Goal: Task Accomplishment & Management: Complete application form

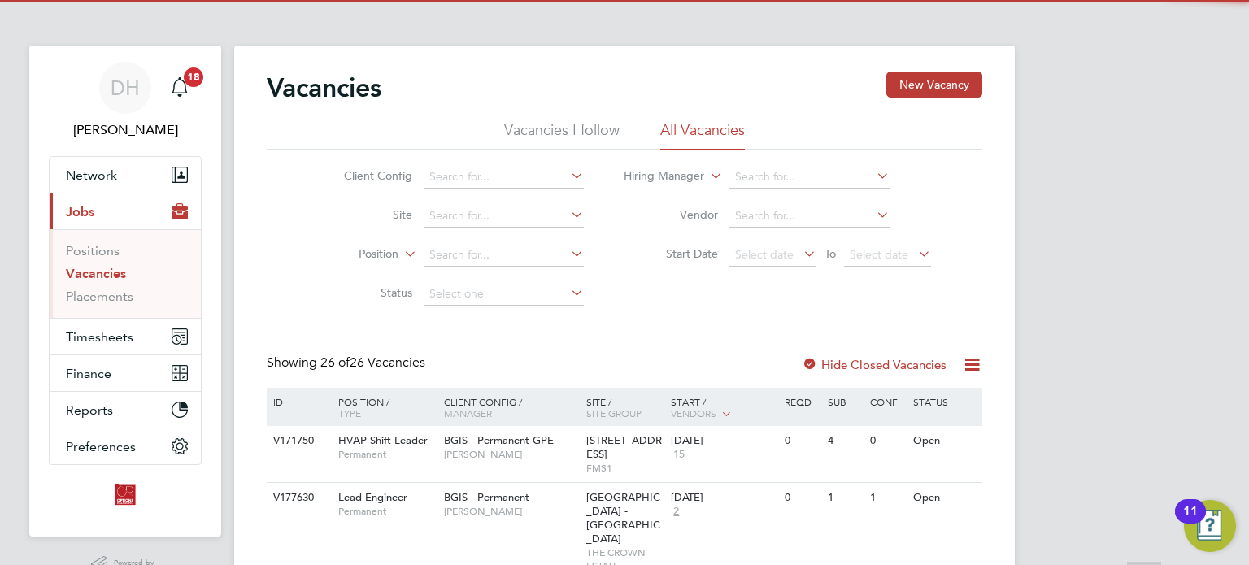
scroll to position [325, 0]
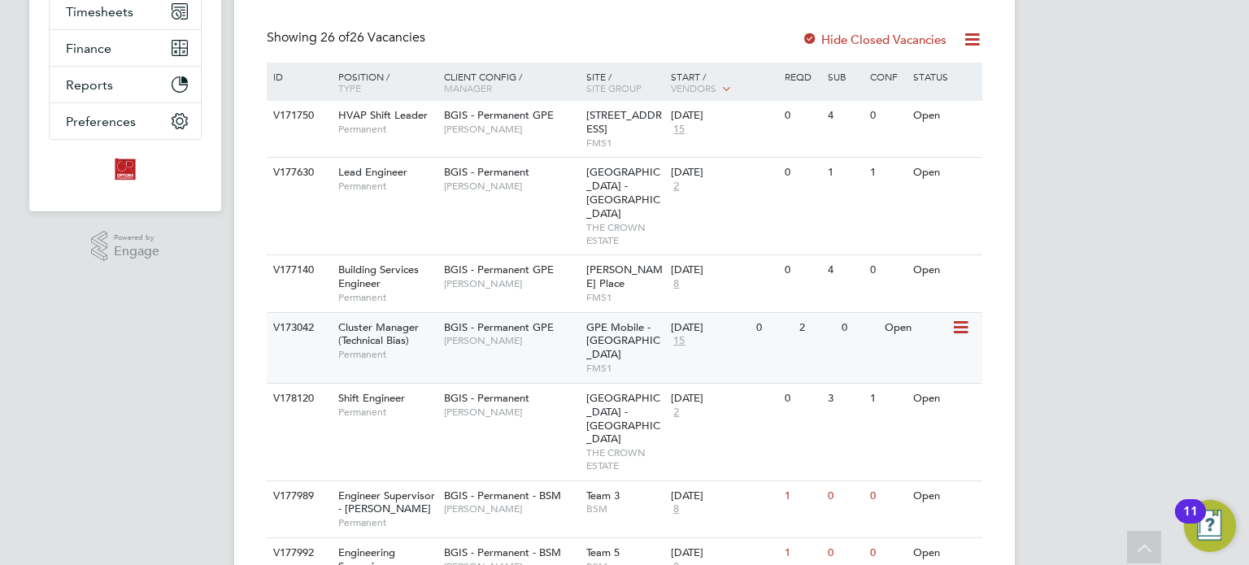
click at [413, 316] on div "Cluster Manager (Technical Bias) Permanent" at bounding box center [383, 341] width 114 height 56
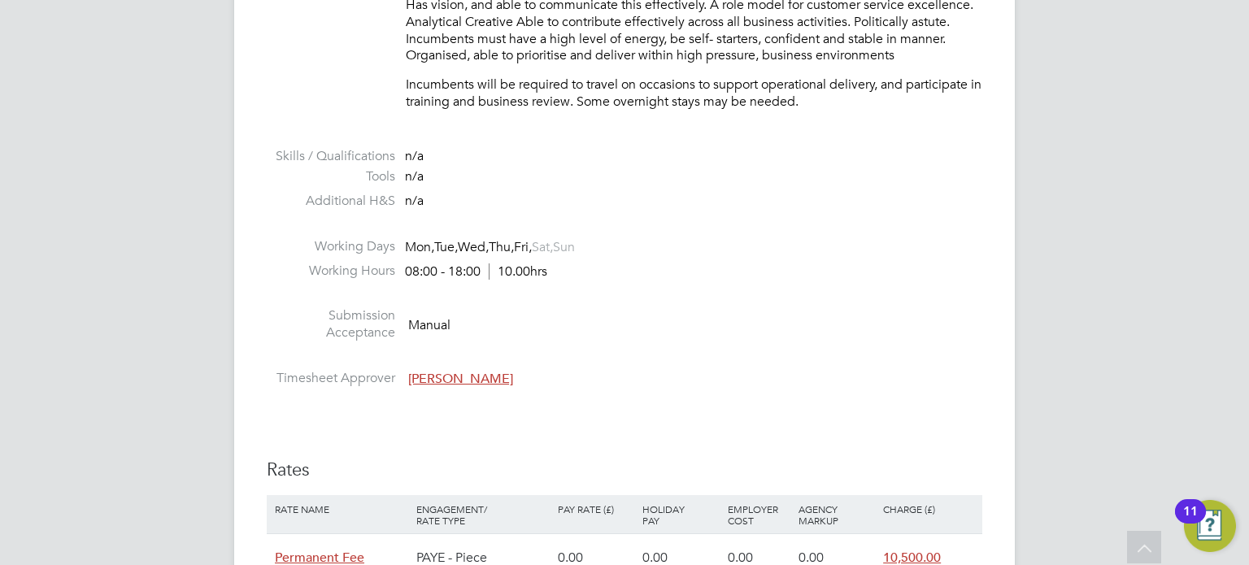
scroll to position [2522, 0]
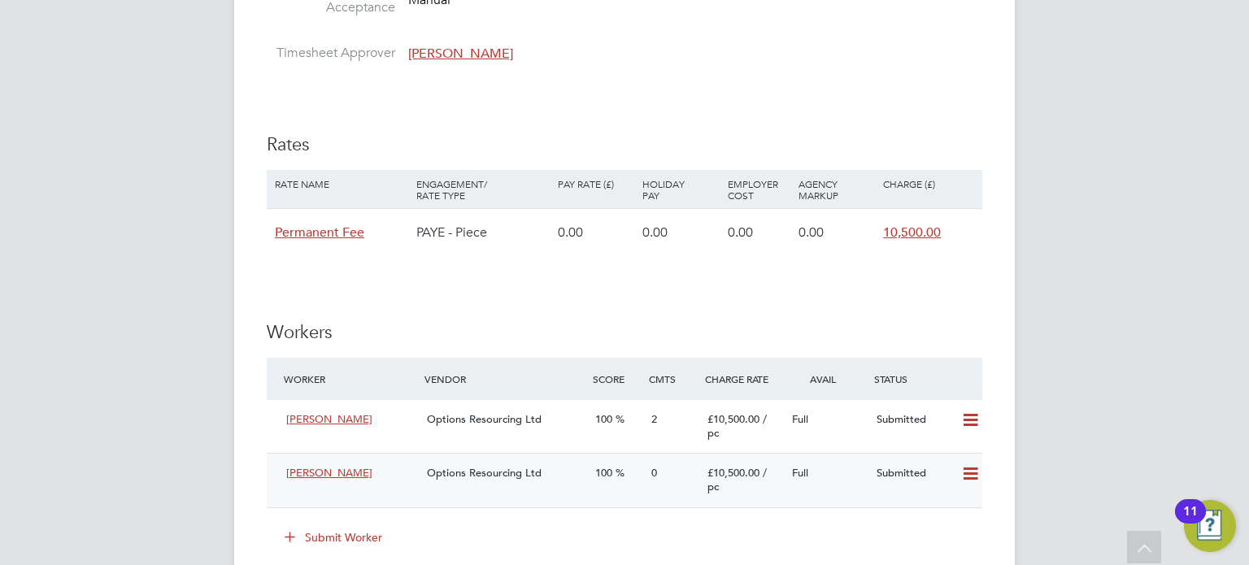
click at [456, 486] on div "Options Resourcing Ltd" at bounding box center [505, 473] width 168 height 27
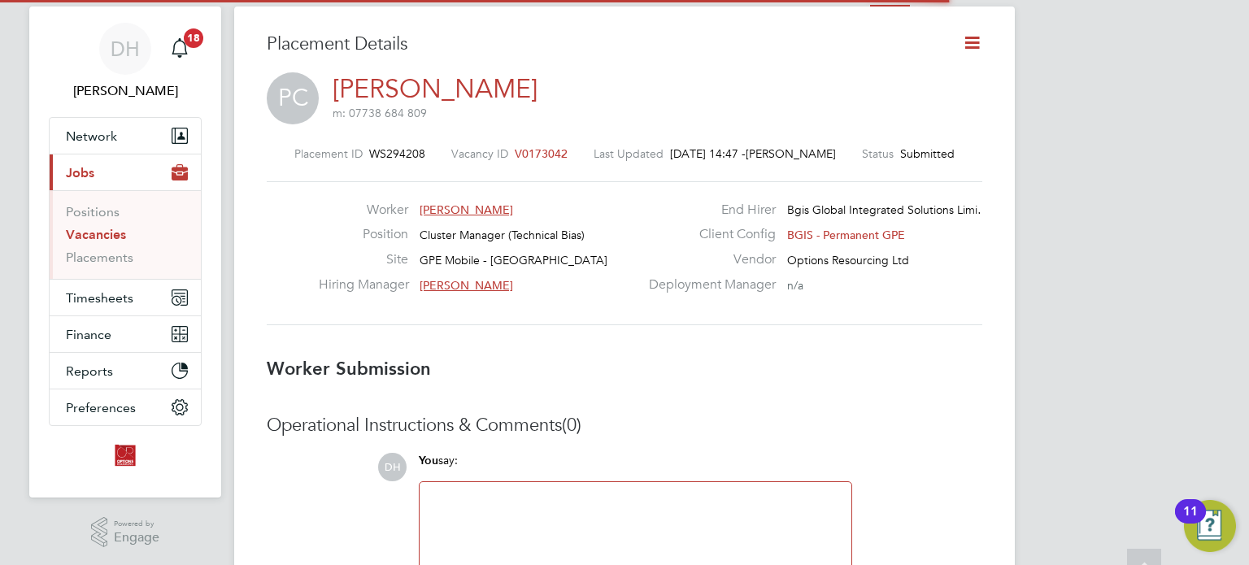
scroll to position [8, 7]
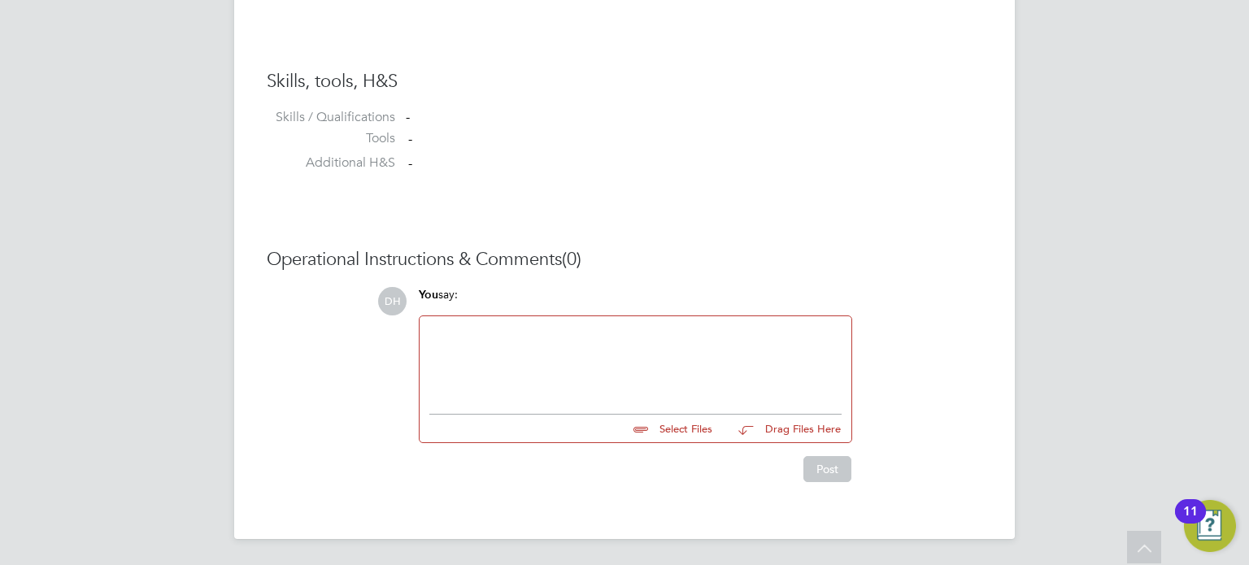
click at [652, 429] on input "file" at bounding box center [720, 426] width 244 height 23
type input "C:\fakepath\Paul Cottrell - Options CV.doc"
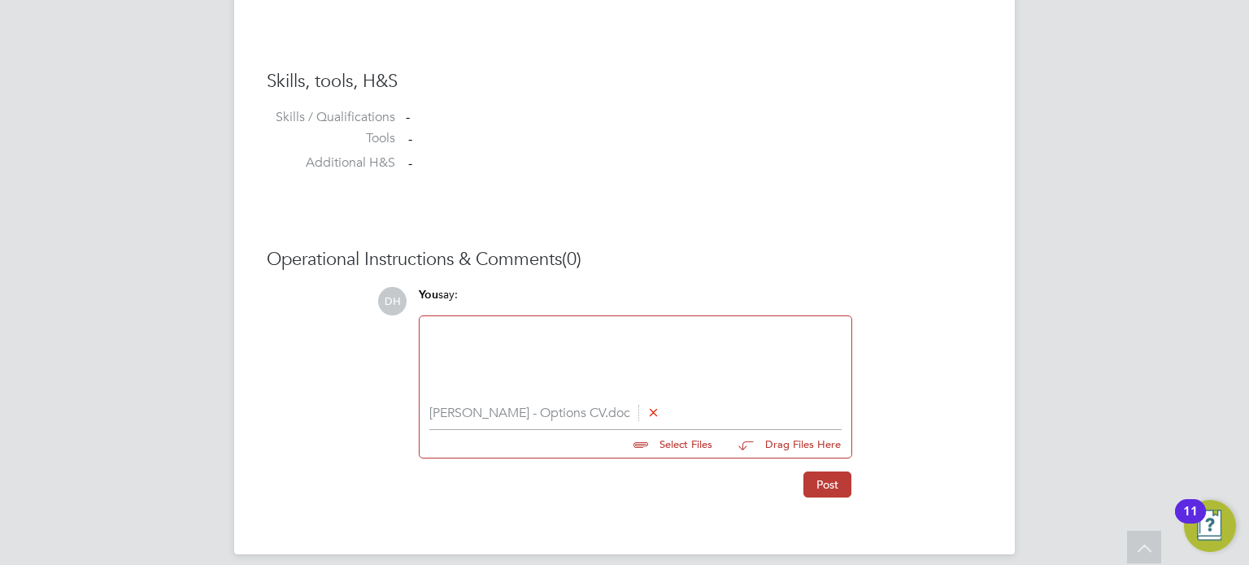
click at [644, 442] on input "file" at bounding box center [720, 441] width 244 height 23
type input "C:\fakepath\Paul Cottrell - Online Assessment.jpg"
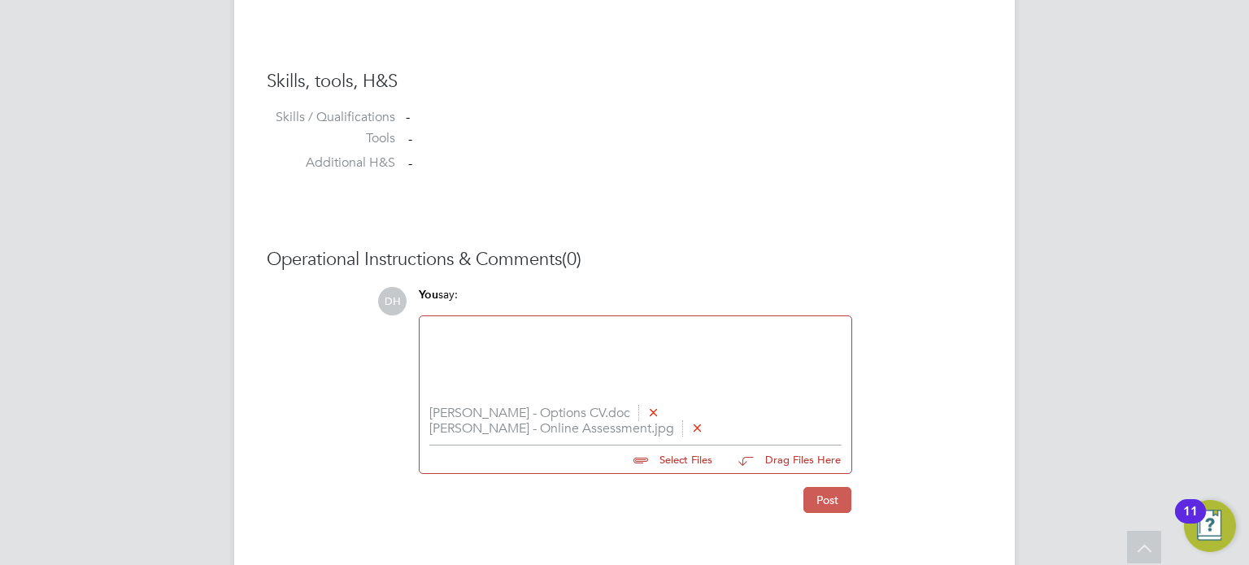
click at [829, 505] on button "Post" at bounding box center [828, 500] width 48 height 26
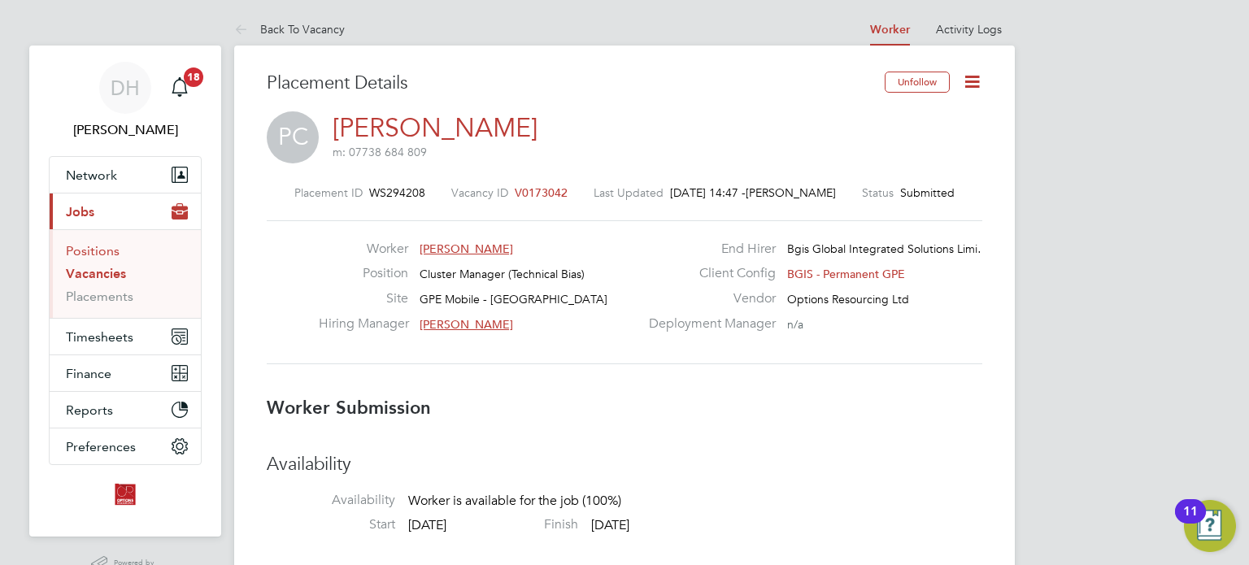
click at [85, 250] on link "Positions" at bounding box center [93, 250] width 54 height 15
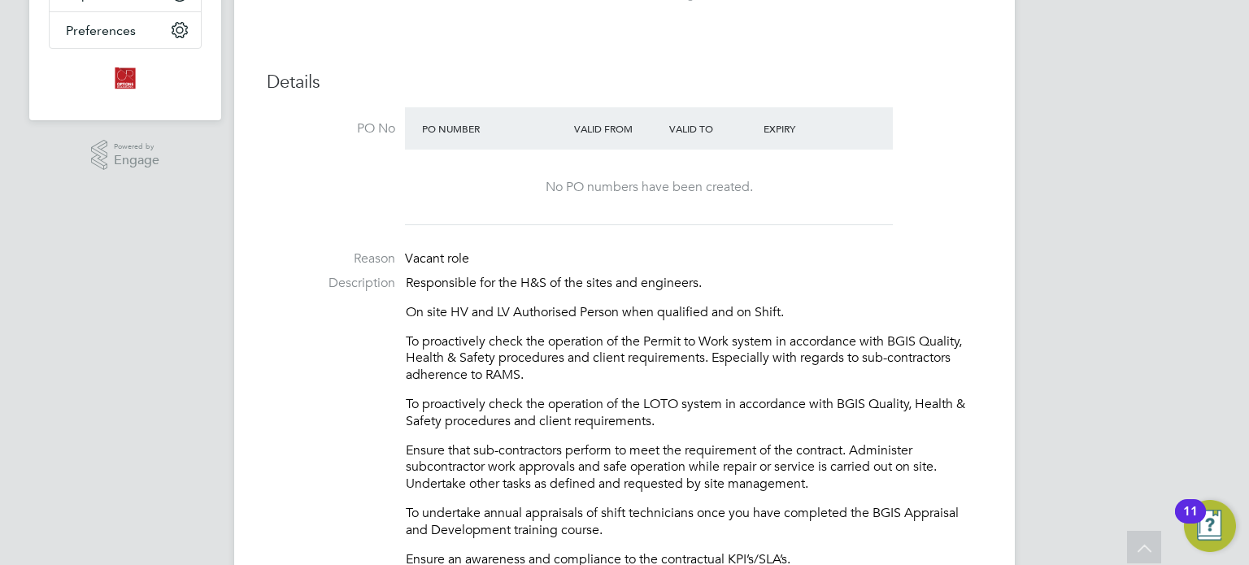
scroll to position [10, 0]
